Goal: Information Seeking & Learning: Find specific fact

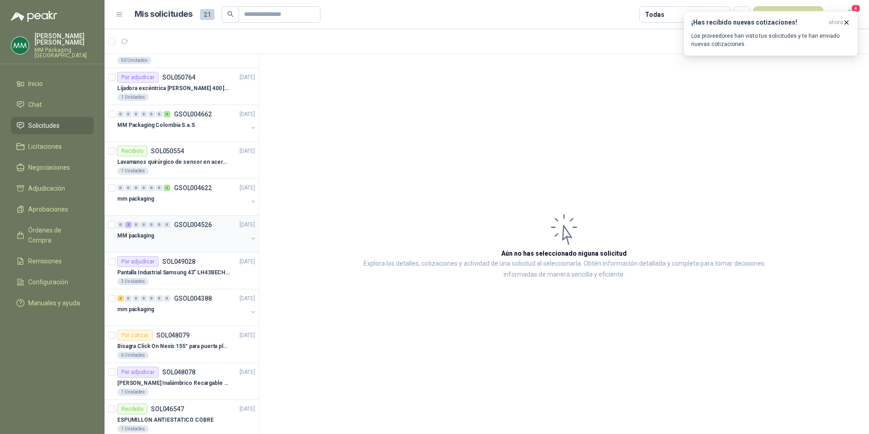
scroll to position [273, 0]
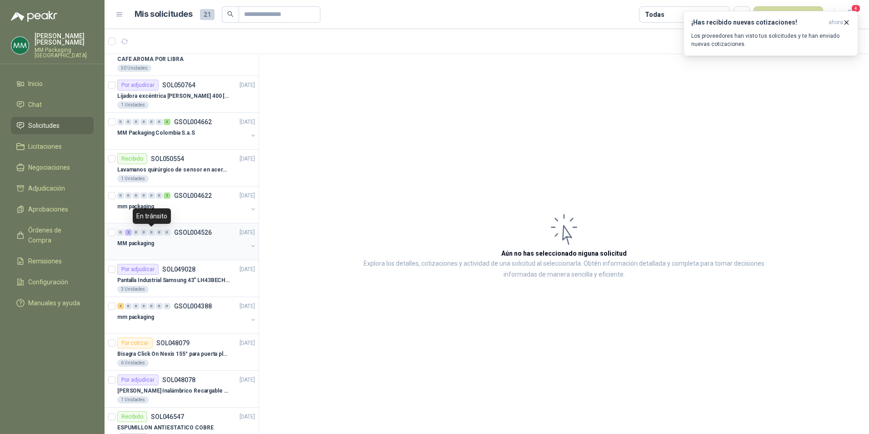
click at [154, 231] on div "0" at bounding box center [151, 232] width 7 height 6
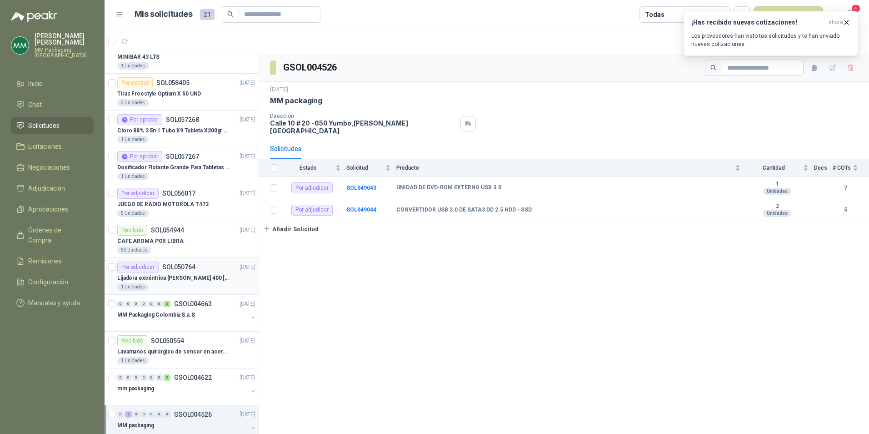
scroll to position [136, 0]
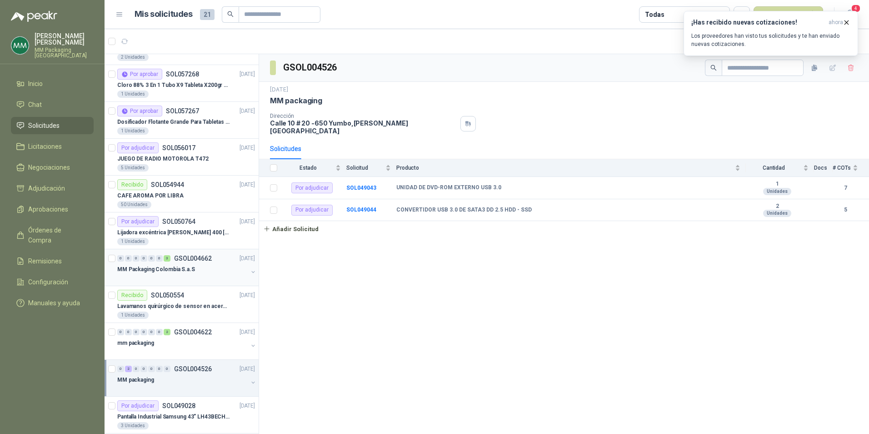
click at [195, 278] on div at bounding box center [182, 278] width 130 height 7
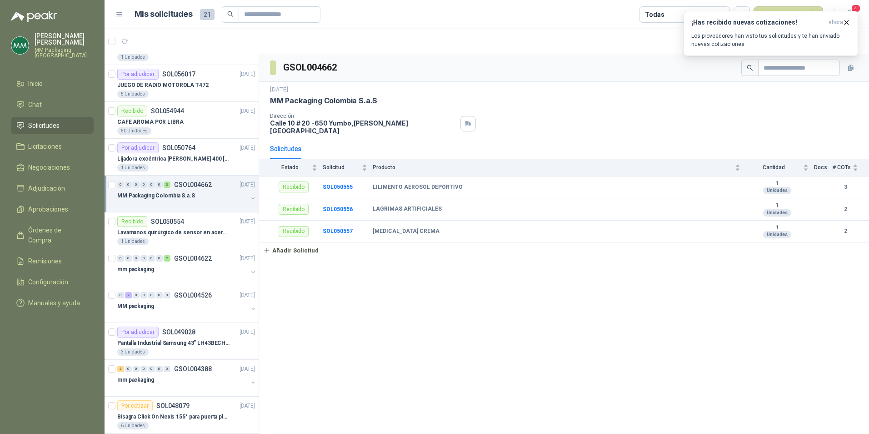
scroll to position [227, 0]
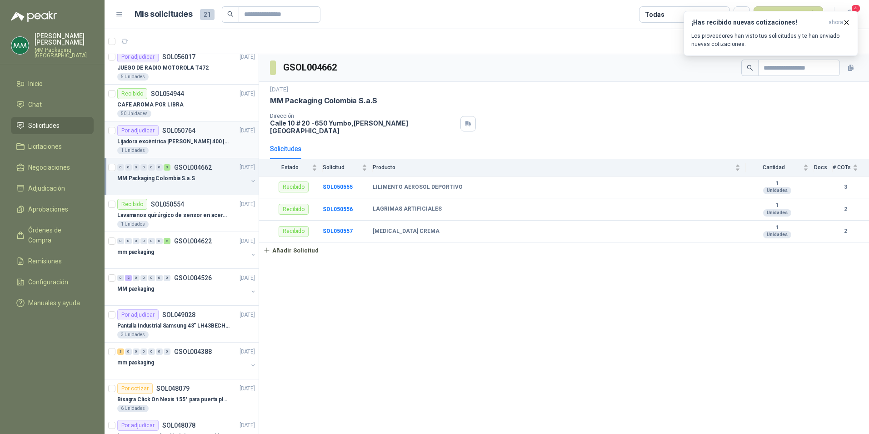
click at [196, 132] on div "Por adjudicar SOL050764 [DATE]" at bounding box center [186, 130] width 138 height 11
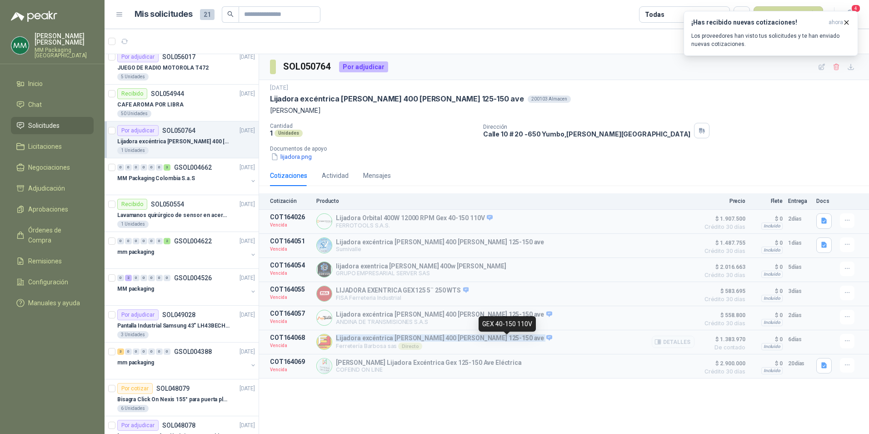
drag, startPoint x: 336, startPoint y: 340, endPoint x: 503, endPoint y: 342, distance: 166.9
click at [503, 342] on div "Lijadora excéntrica [PERSON_NAME] 400 [PERSON_NAME] 125-150 ave Ferretería [PER…" at bounding box center [505, 342] width 378 height 16
click at [546, 339] on icon at bounding box center [549, 337] width 7 height 7
click at [546, 340] on icon at bounding box center [549, 337] width 6 height 5
drag, startPoint x: 482, startPoint y: 324, endPoint x: 535, endPoint y: 331, distance: 52.7
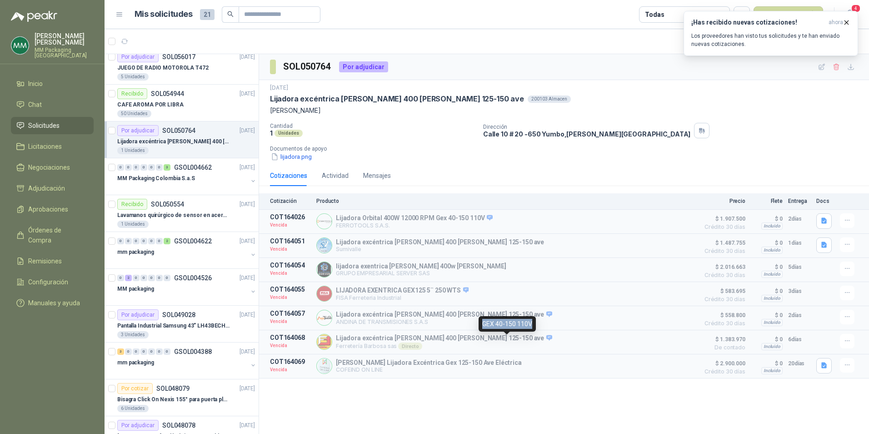
click at [535, 331] on div "GEX 40-150 110V" at bounding box center [507, 323] width 57 height 15
copy div "GEX 40-150 110V"
